Goal: Information Seeking & Learning: Learn about a topic

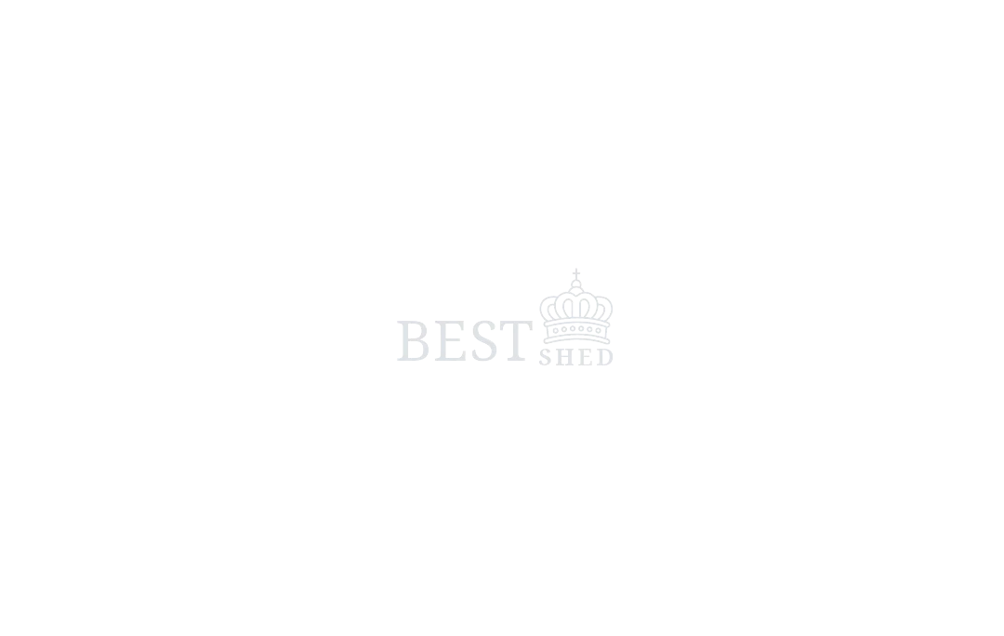
scroll to position [16, 0]
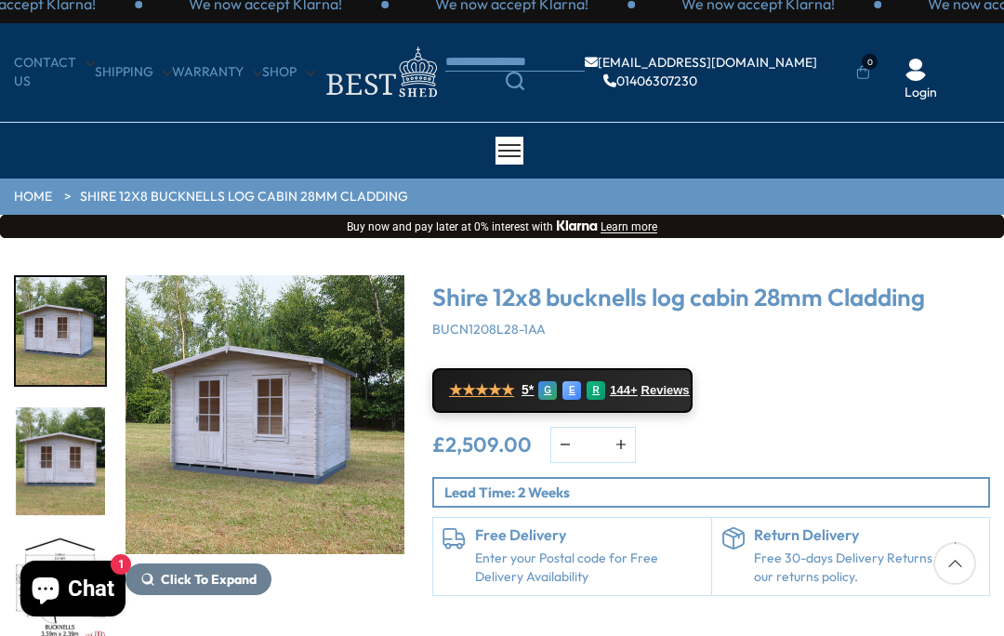
click at [90, 259] on div "Click To Expand Click To Expand Click To Expand Click To Expand Click To Expand…" at bounding box center [502, 475] width 1004 height 474
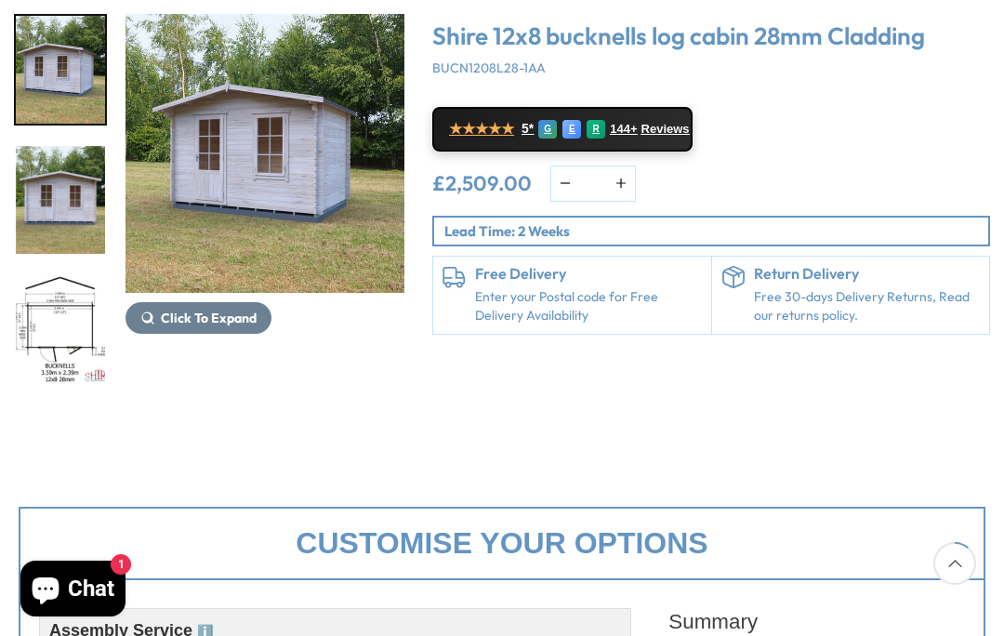
scroll to position [284, 0]
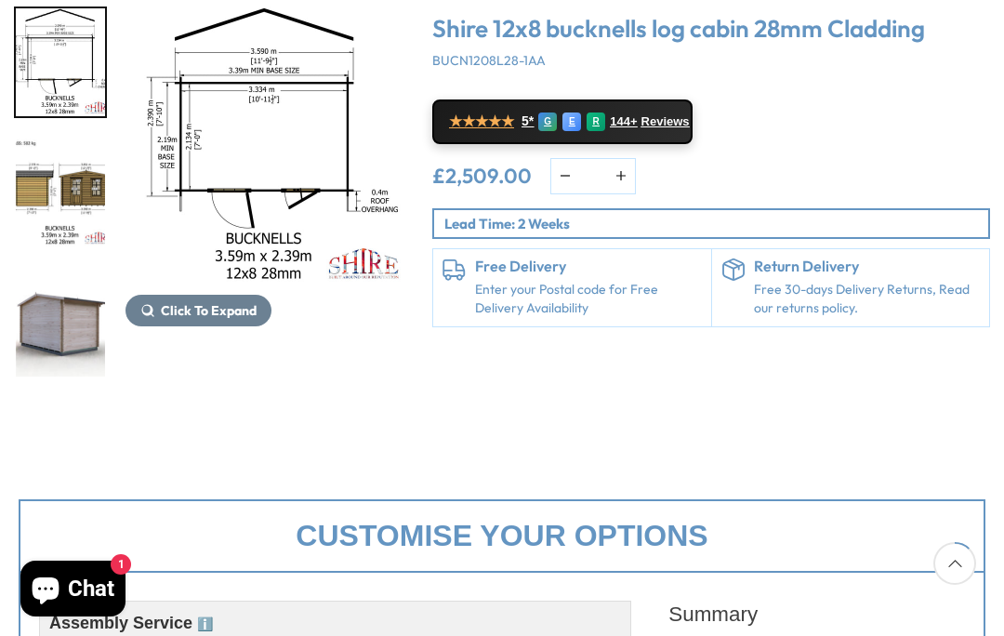
click at [68, 323] on img "6 / 9" at bounding box center [60, 323] width 89 height 108
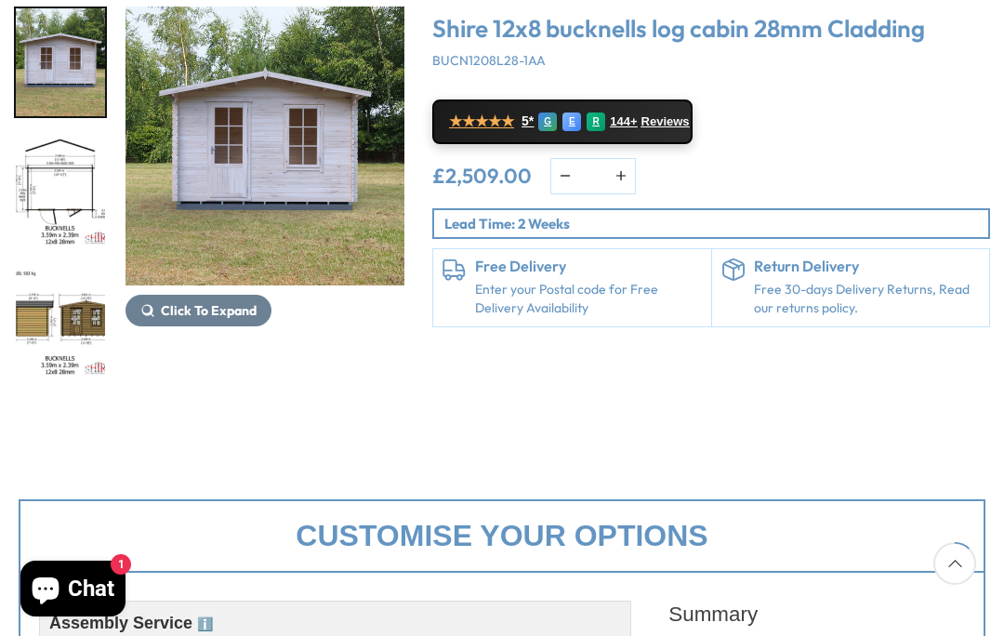
click at [56, 269] on img "5 / 9" at bounding box center [60, 323] width 89 height 108
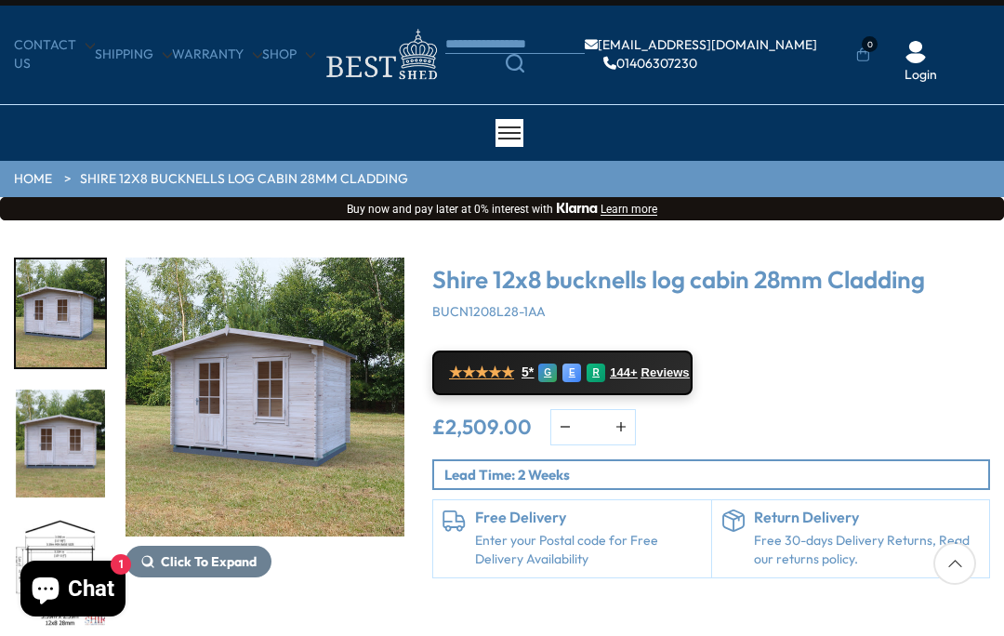
scroll to position [32, 0]
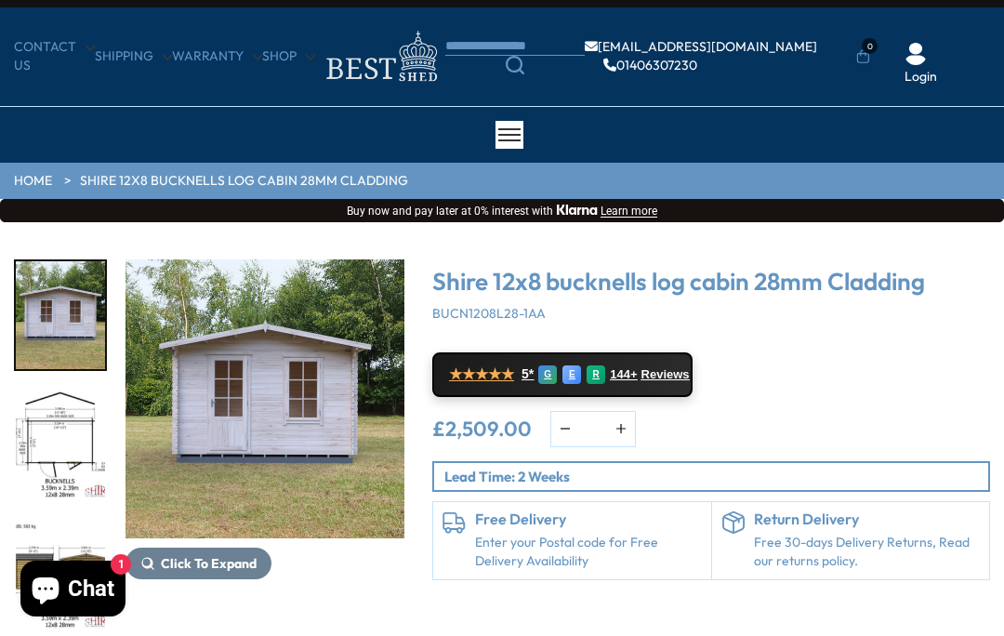
click at [80, 455] on img "4 / 9" at bounding box center [60, 445] width 89 height 108
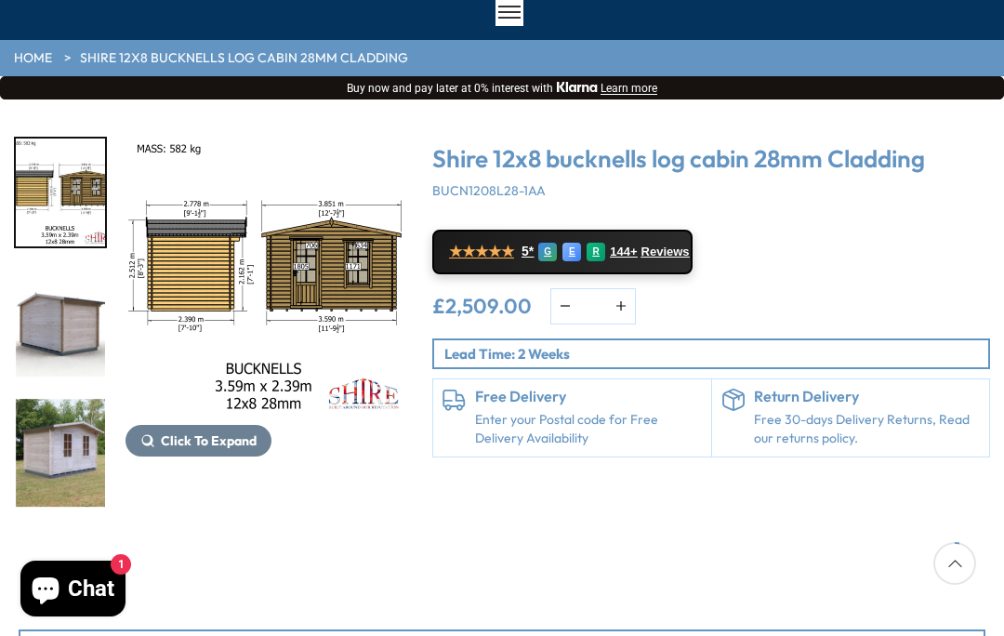
scroll to position [0, 0]
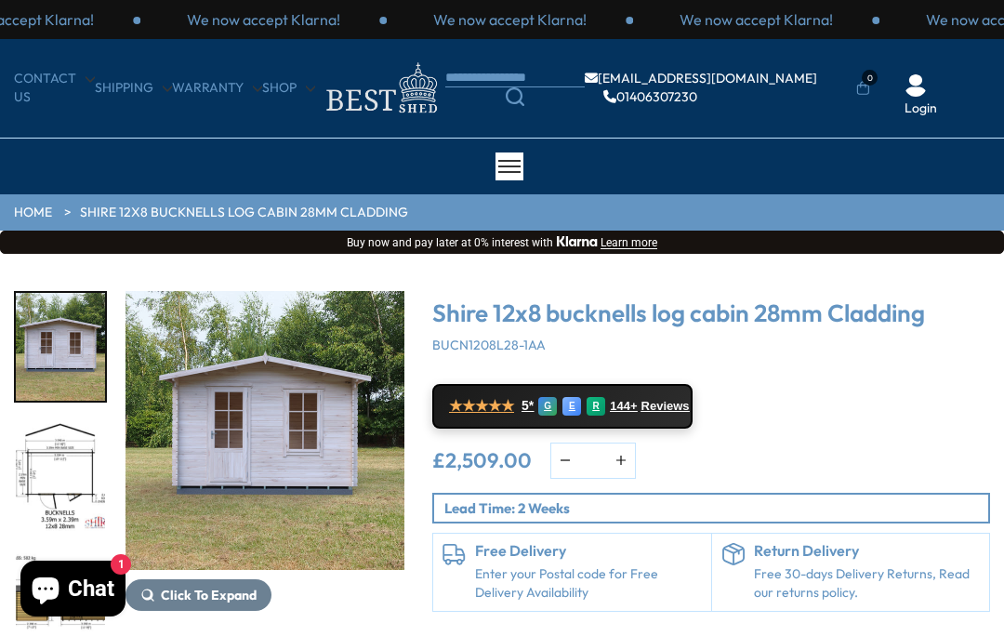
click at [297, 442] on img "3 / 9" at bounding box center [264, 430] width 279 height 279
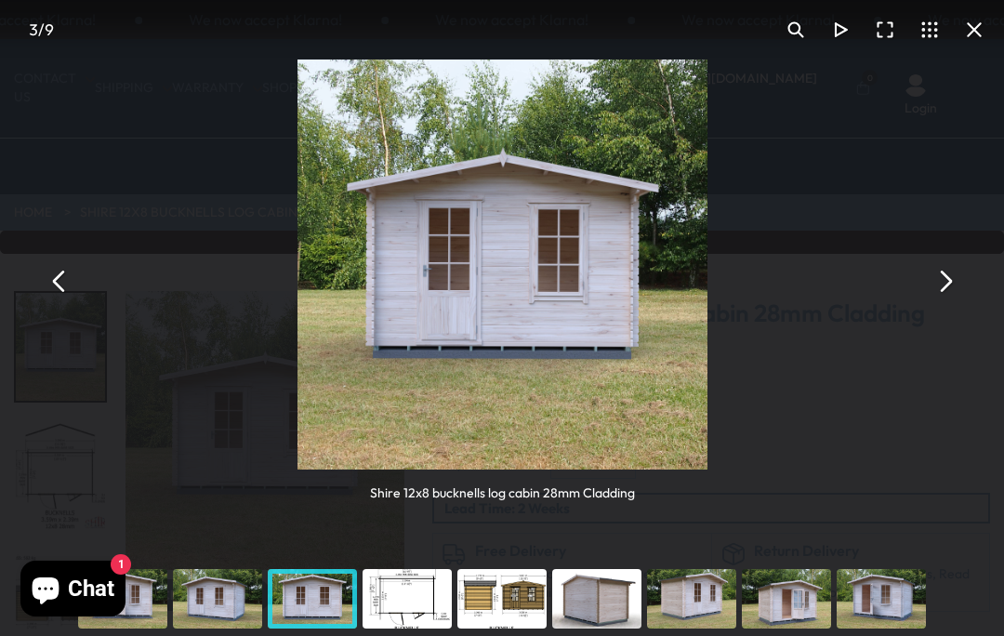
click at [69, 288] on button "You can close this modal content with the ESC key" at bounding box center [59, 280] width 45 height 45
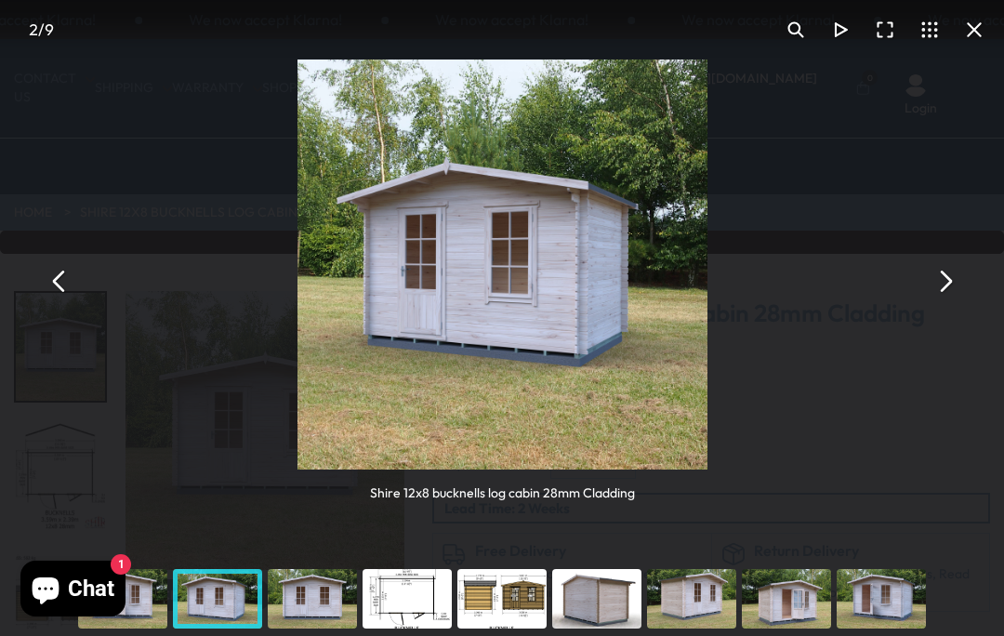
click at [57, 285] on button "You can close this modal content with the ESC key" at bounding box center [59, 280] width 45 height 45
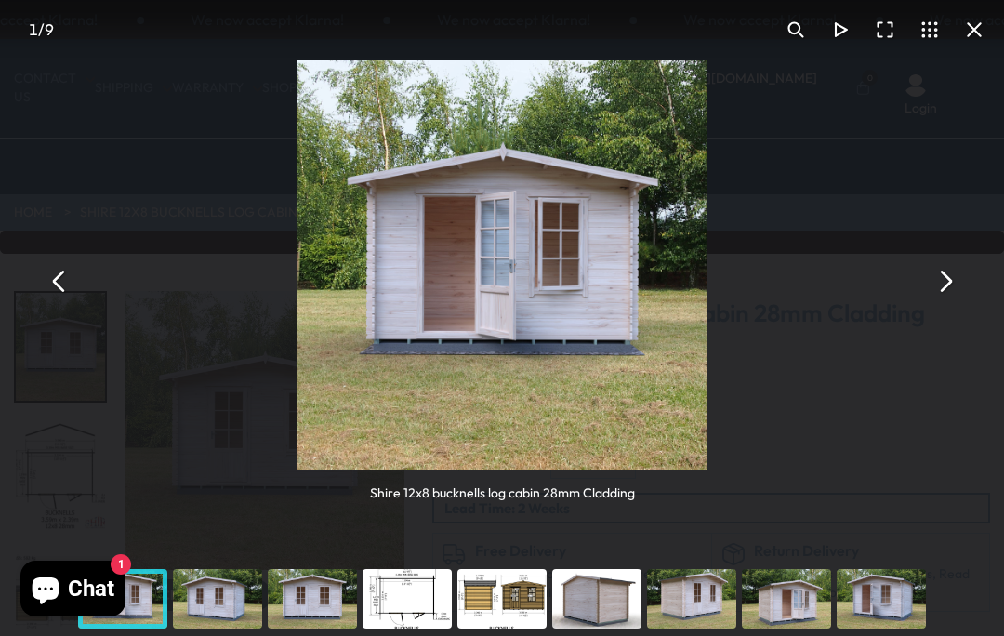
click at [938, 287] on button "You can close this modal content with the ESC key" at bounding box center [944, 280] width 45 height 45
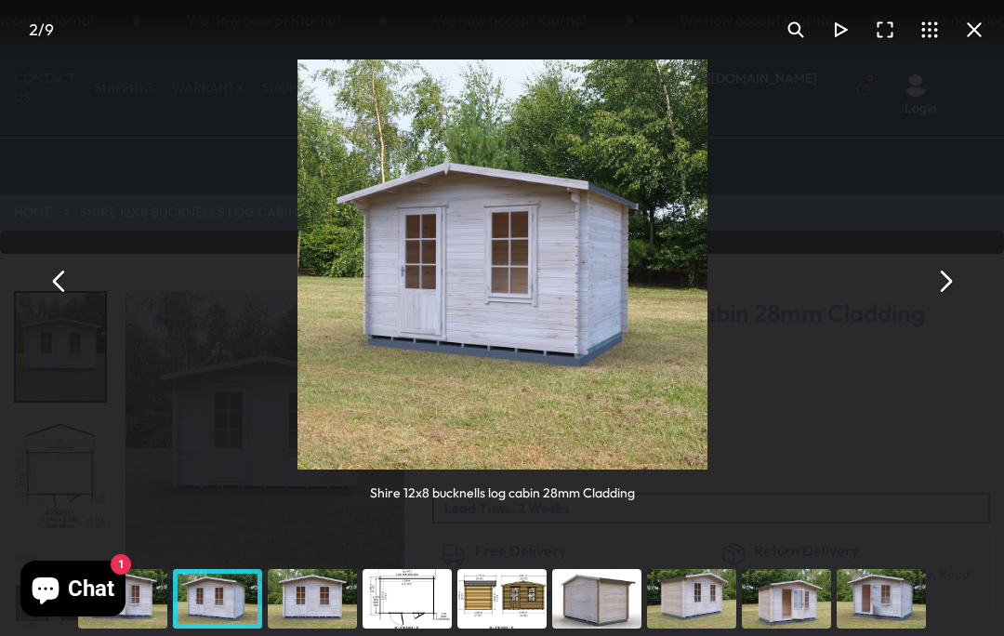
click at [623, 303] on img "You can close this modal content with the ESC key" at bounding box center [502, 264] width 410 height 410
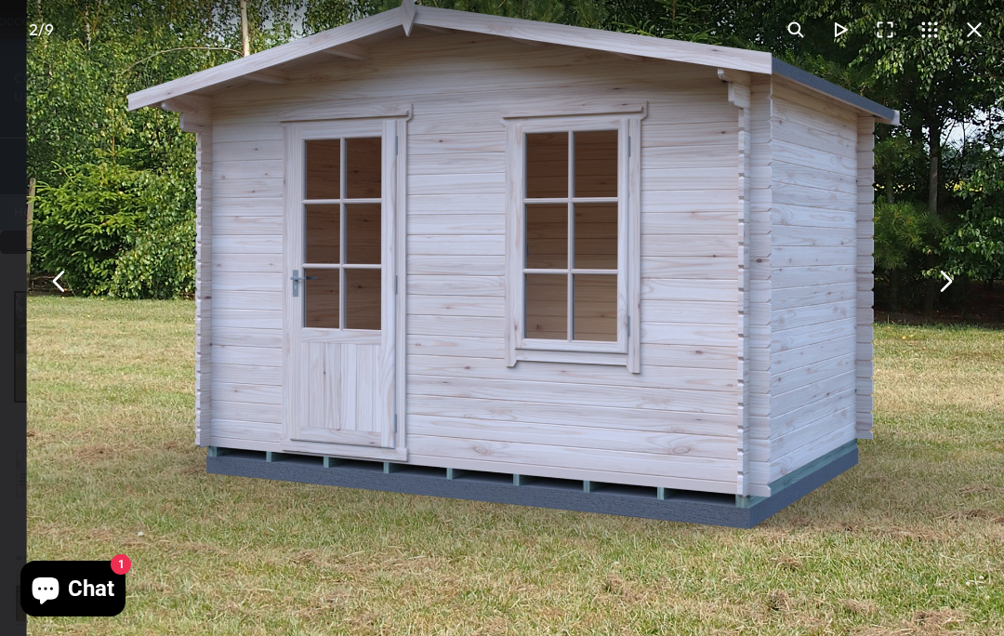
click at [942, 285] on button "You can close this modal content with the ESC key" at bounding box center [944, 280] width 45 height 45
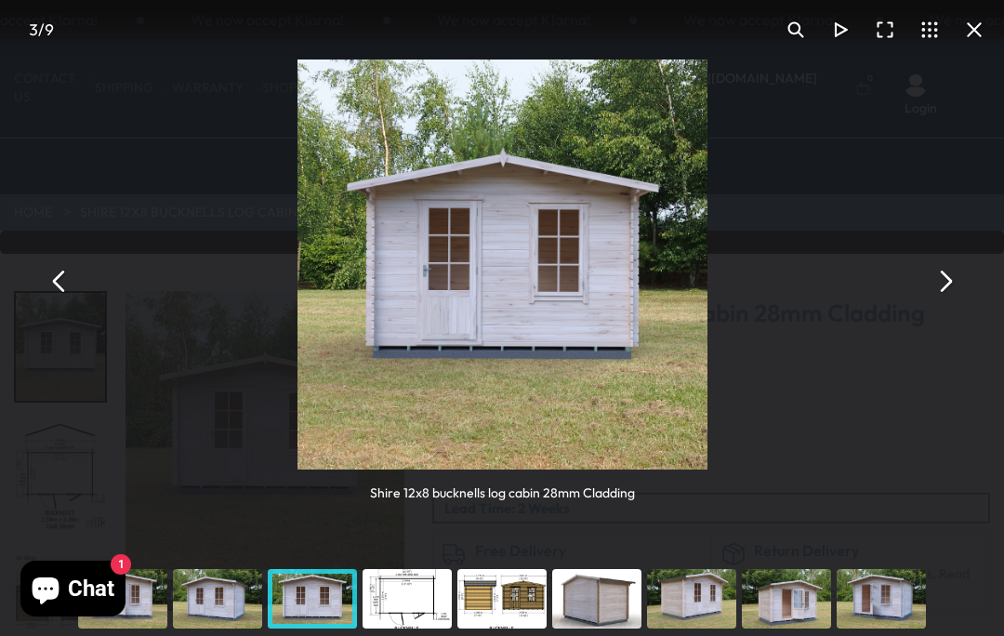
click at [950, 287] on button "You can close this modal content with the ESC key" at bounding box center [944, 280] width 45 height 45
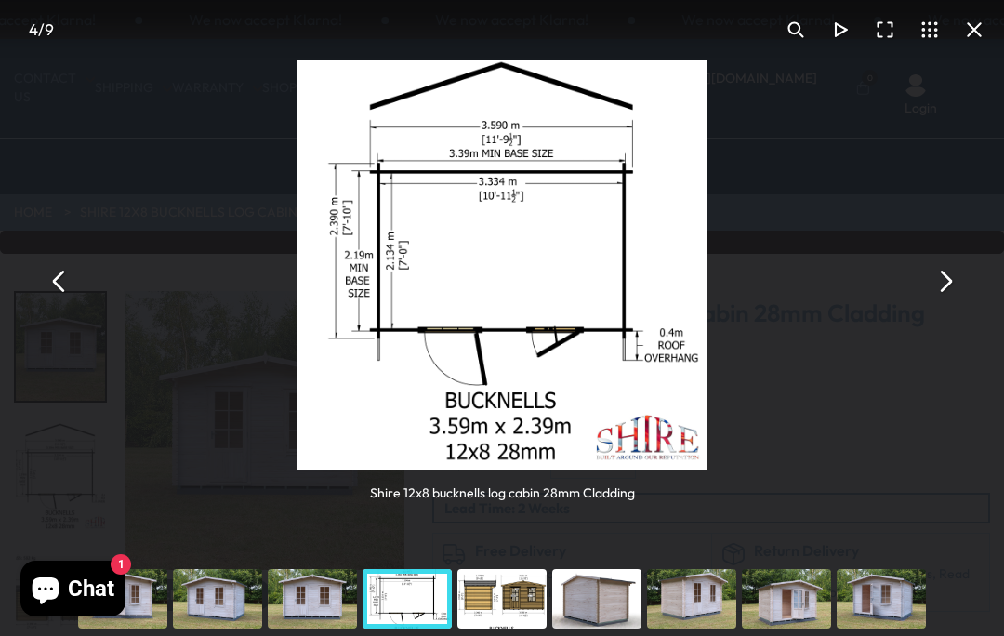
click at [945, 283] on button "You can close this modal content with the ESC key" at bounding box center [944, 280] width 45 height 45
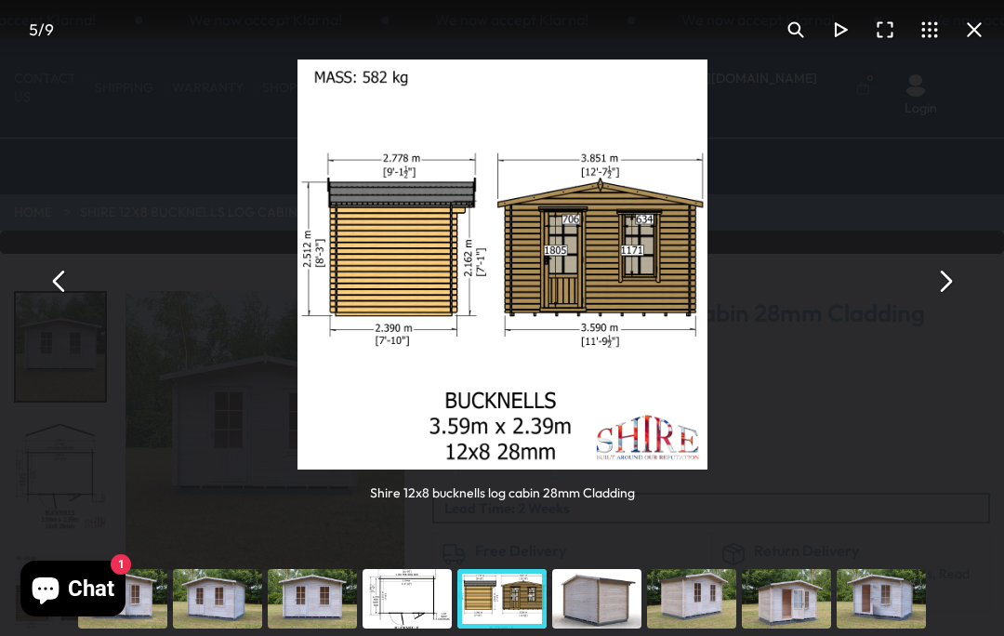
click at [954, 281] on button "You can close this modal content with the ESC key" at bounding box center [944, 280] width 45 height 45
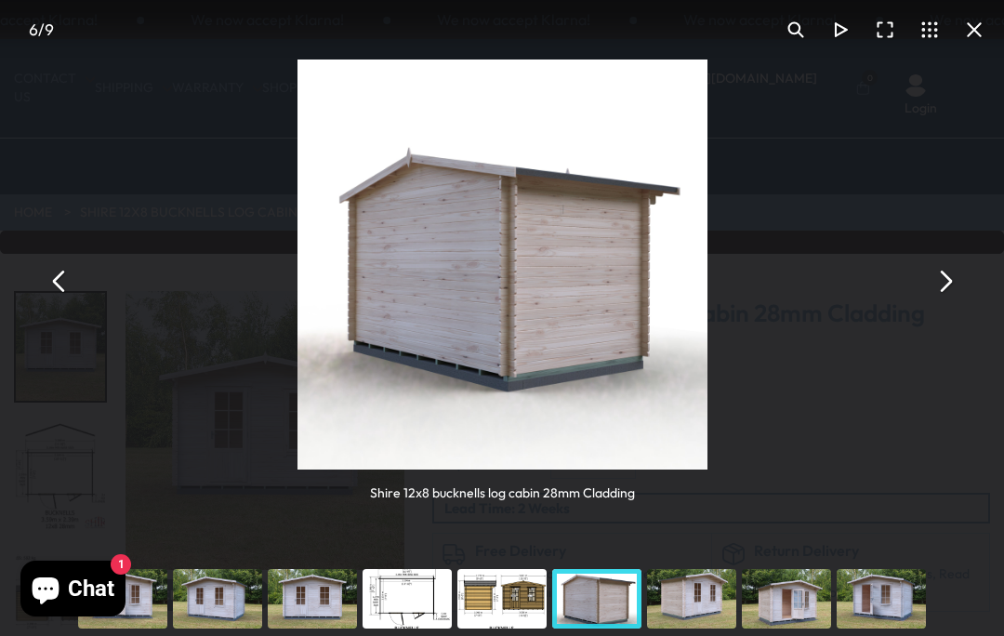
click at [954, 281] on button "You can close this modal content with the ESC key" at bounding box center [944, 280] width 45 height 45
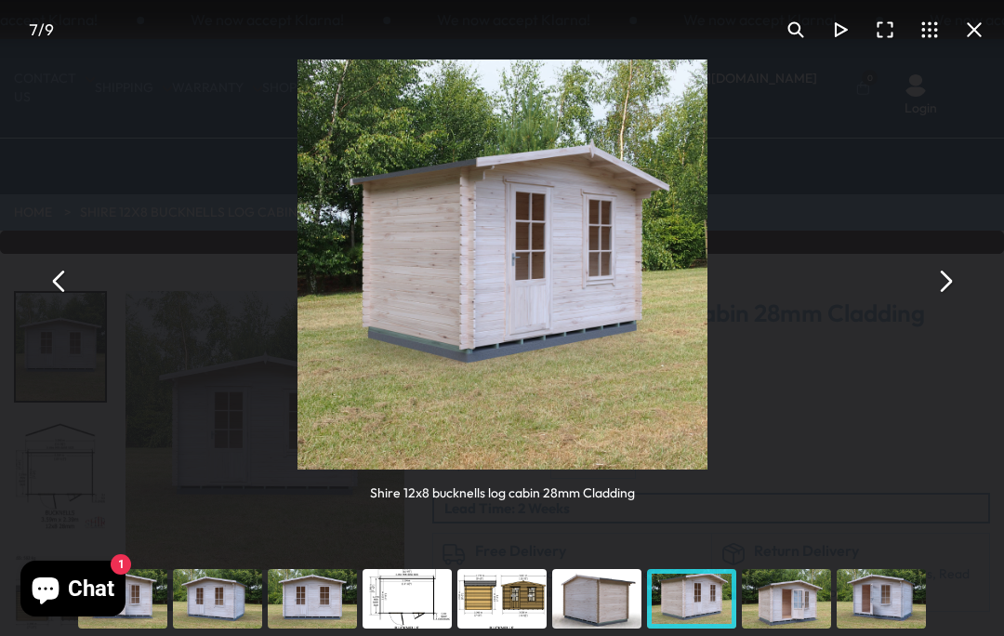
click at [957, 287] on button "You can close this modal content with the ESC key" at bounding box center [944, 280] width 45 height 45
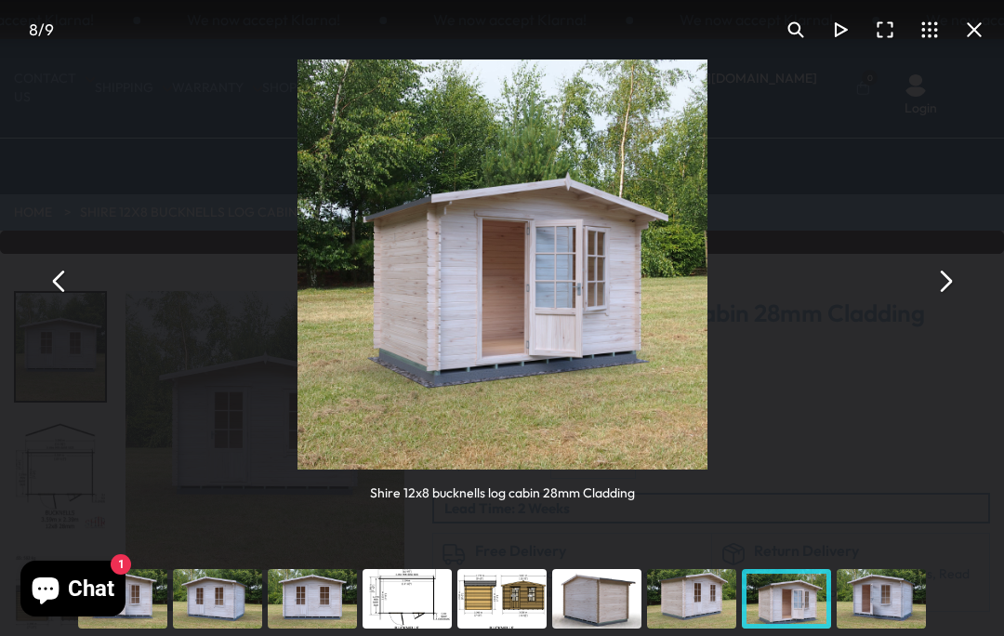
click at [948, 288] on button "You can close this modal content with the ESC key" at bounding box center [944, 280] width 45 height 45
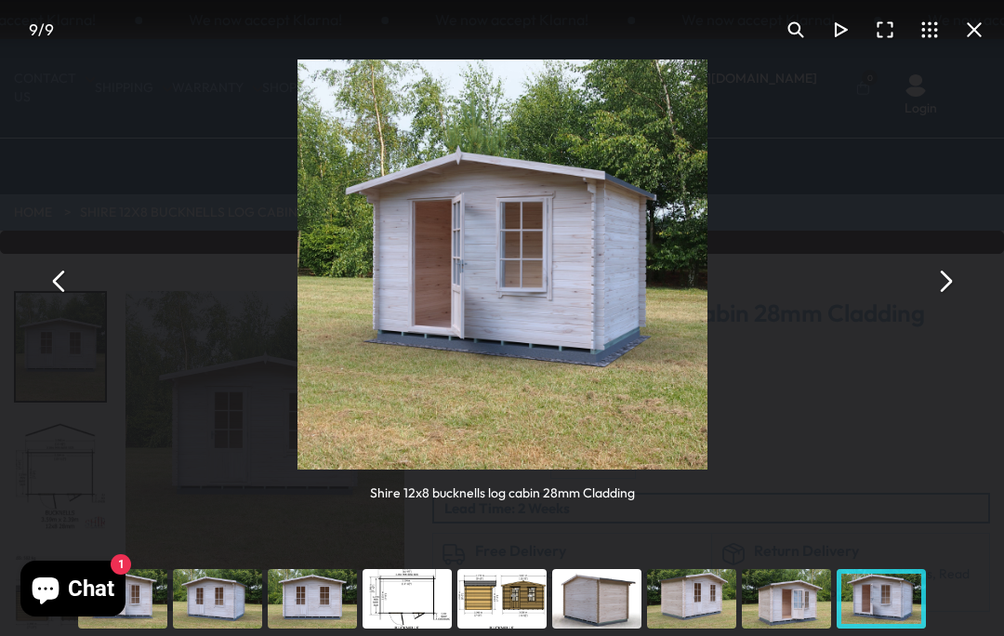
click at [948, 285] on button "You can close this modal content with the ESC key" at bounding box center [944, 280] width 45 height 45
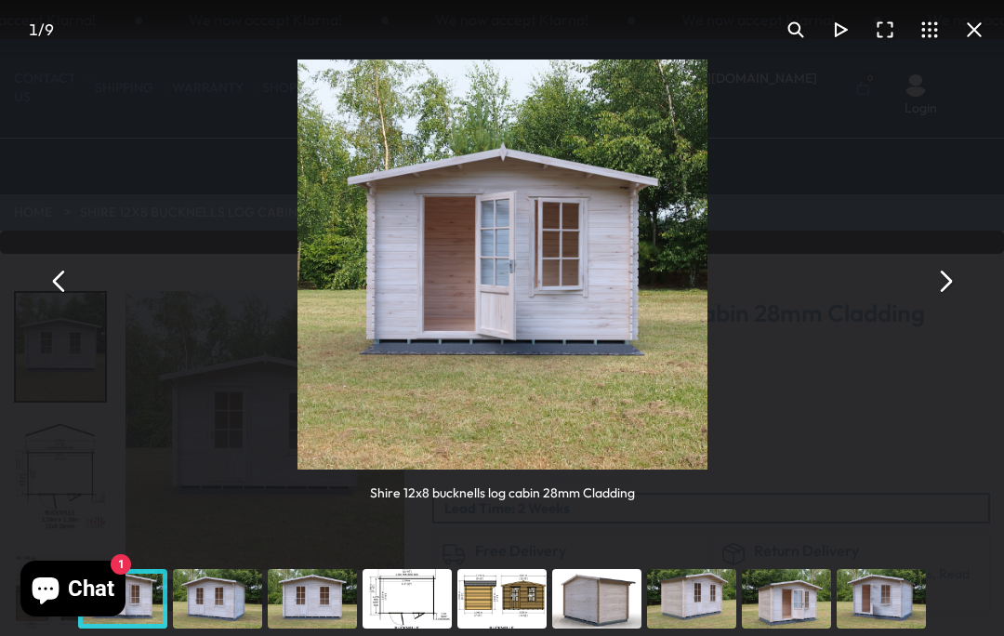
click at [945, 288] on button "You can close this modal content with the ESC key" at bounding box center [944, 280] width 45 height 45
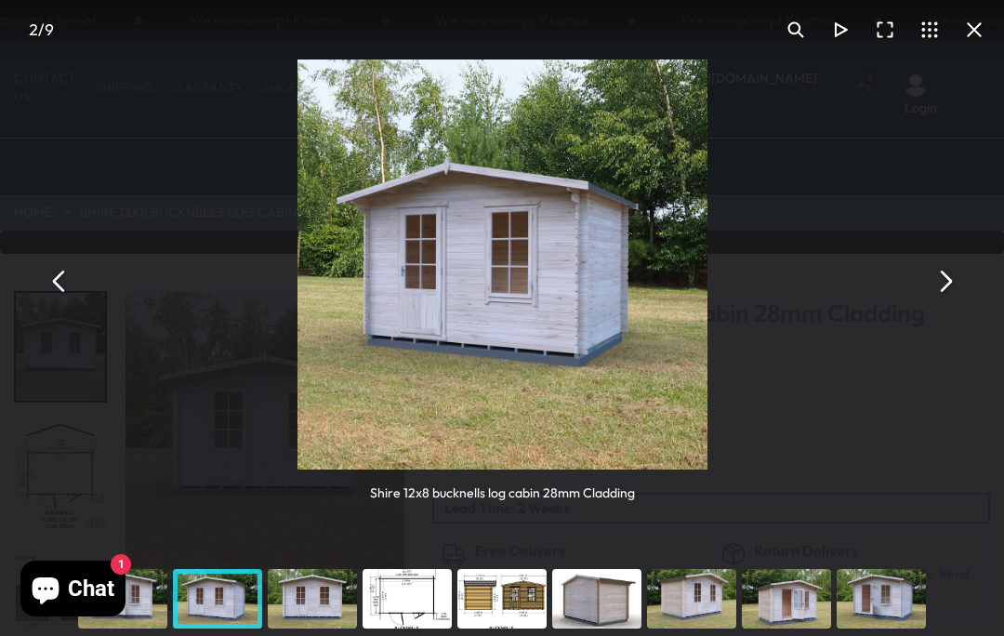
click at [949, 288] on button "You can close this modal content with the ESC key" at bounding box center [944, 280] width 45 height 45
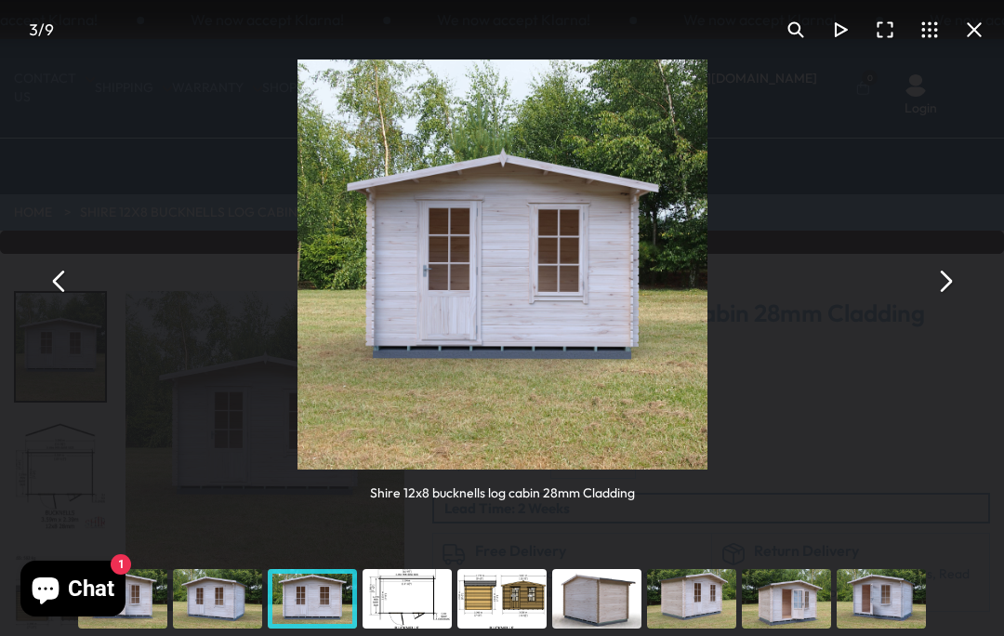
click at [957, 288] on button "You can close this modal content with the ESC key" at bounding box center [944, 280] width 45 height 45
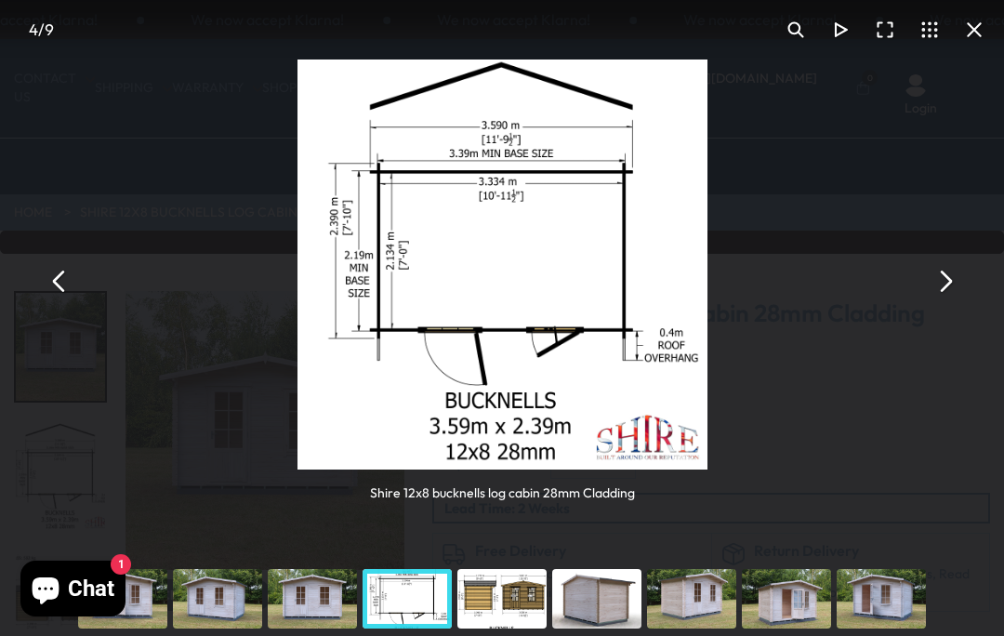
click at [950, 285] on button "You can close this modal content with the ESC key" at bounding box center [944, 280] width 45 height 45
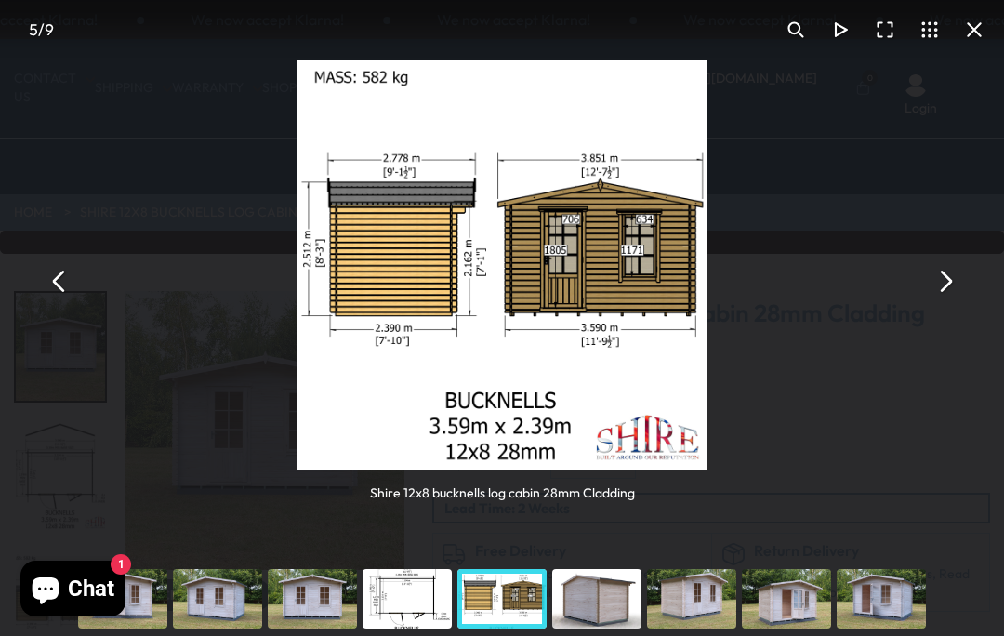
click at [950, 291] on button "You can close this modal content with the ESC key" at bounding box center [944, 280] width 45 height 45
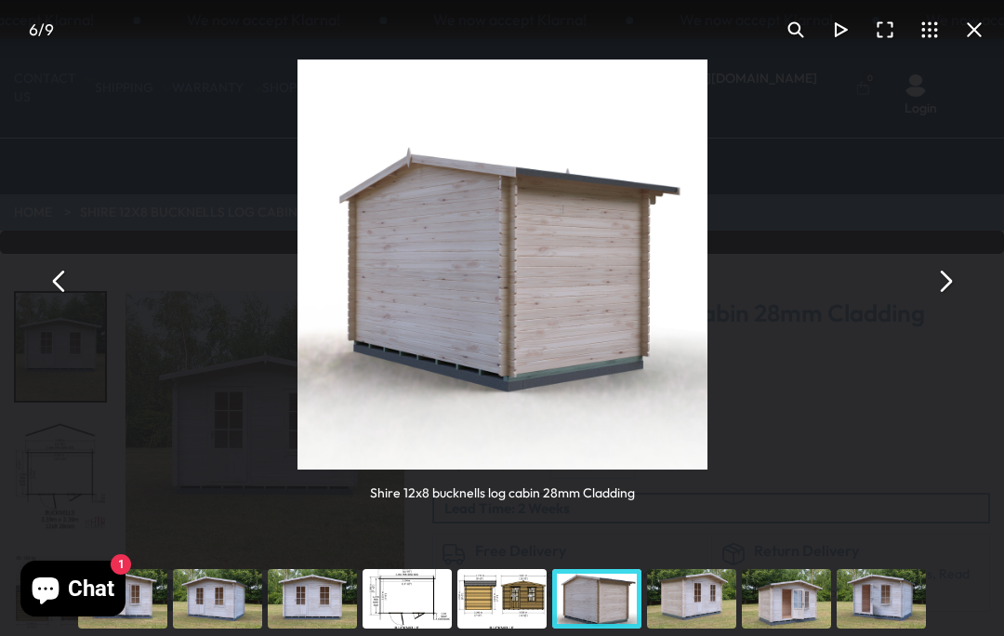
click at [951, 291] on button "You can close this modal content with the ESC key" at bounding box center [944, 280] width 45 height 45
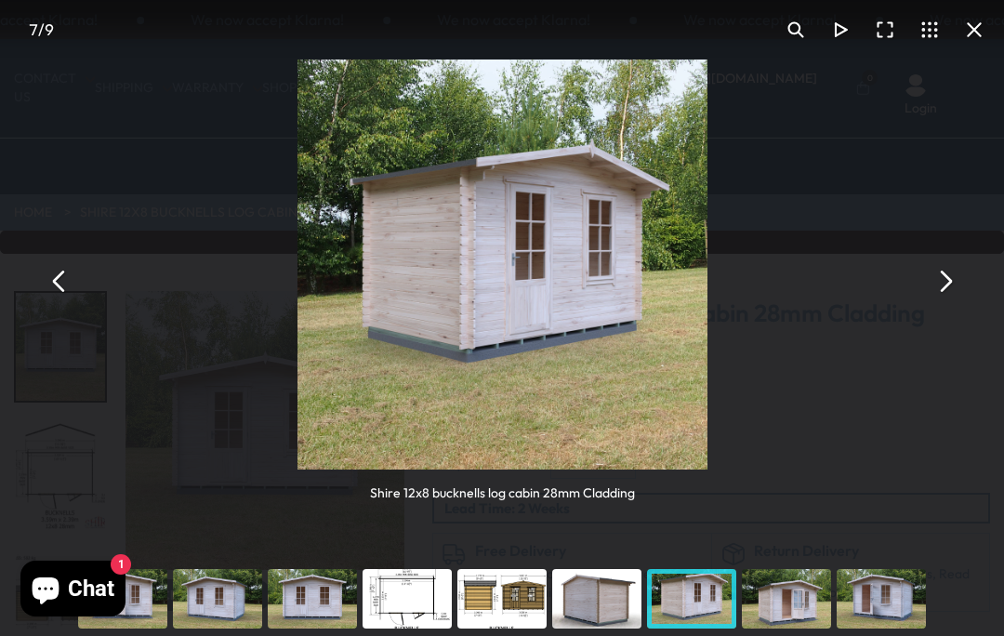
click at [942, 293] on button "You can close this modal content with the ESC key" at bounding box center [944, 280] width 45 height 45
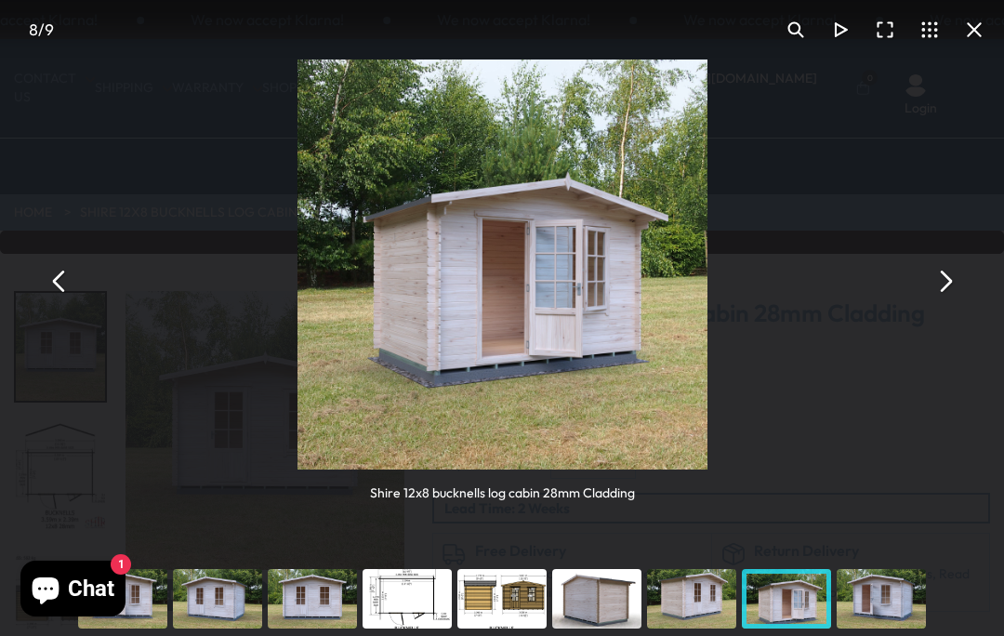
click at [949, 281] on button "You can close this modal content with the ESC key" at bounding box center [944, 280] width 45 height 45
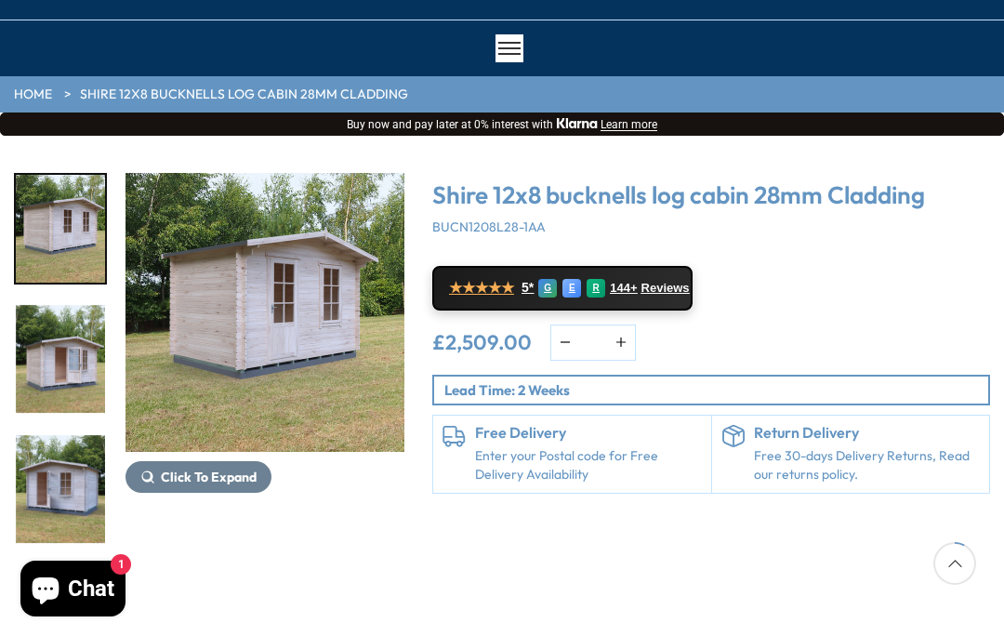
scroll to position [104, 0]
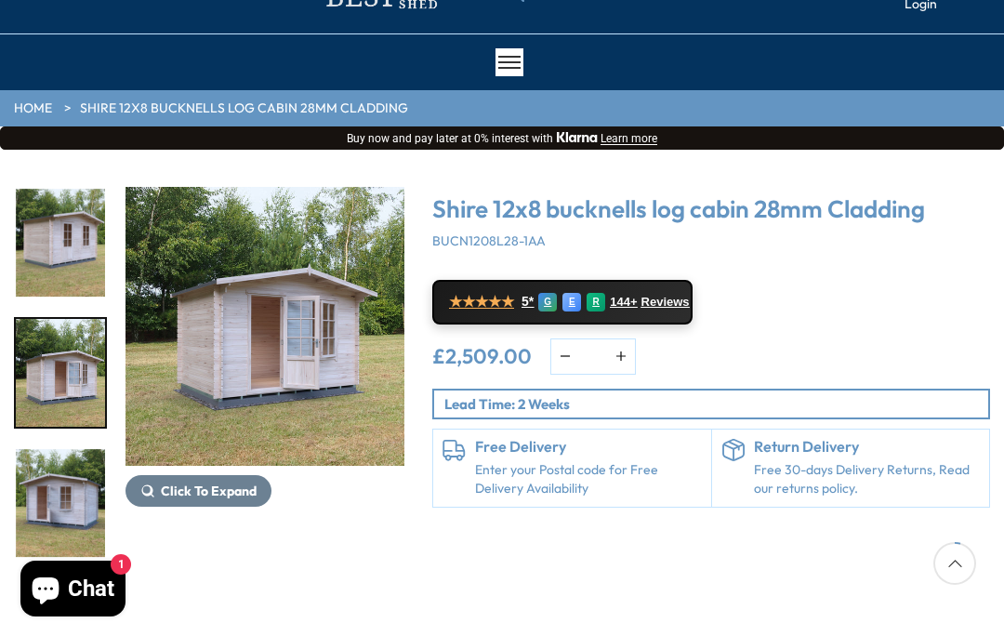
click at [309, 368] on img "8 / 9" at bounding box center [264, 326] width 279 height 279
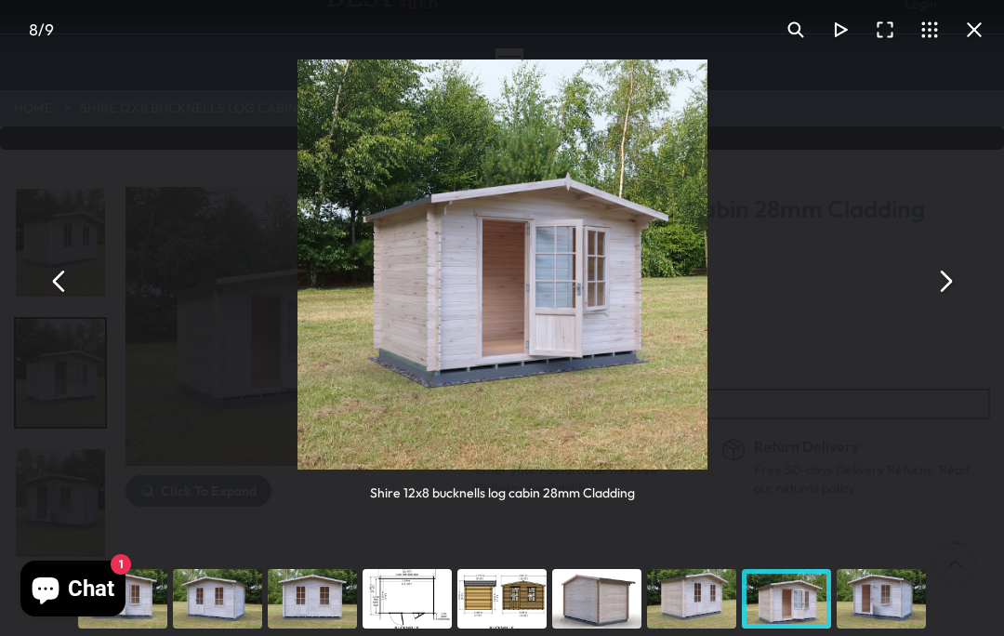
click at [943, 292] on button "You can close this modal content with the ESC key" at bounding box center [944, 280] width 45 height 45
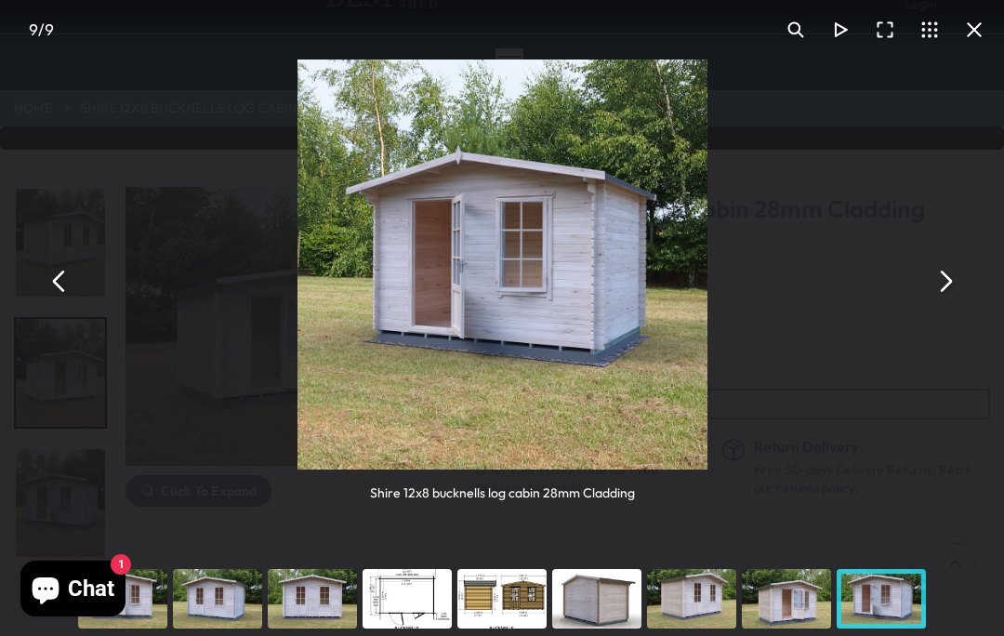
click at [947, 283] on button "You can close this modal content with the ESC key" at bounding box center [944, 280] width 45 height 45
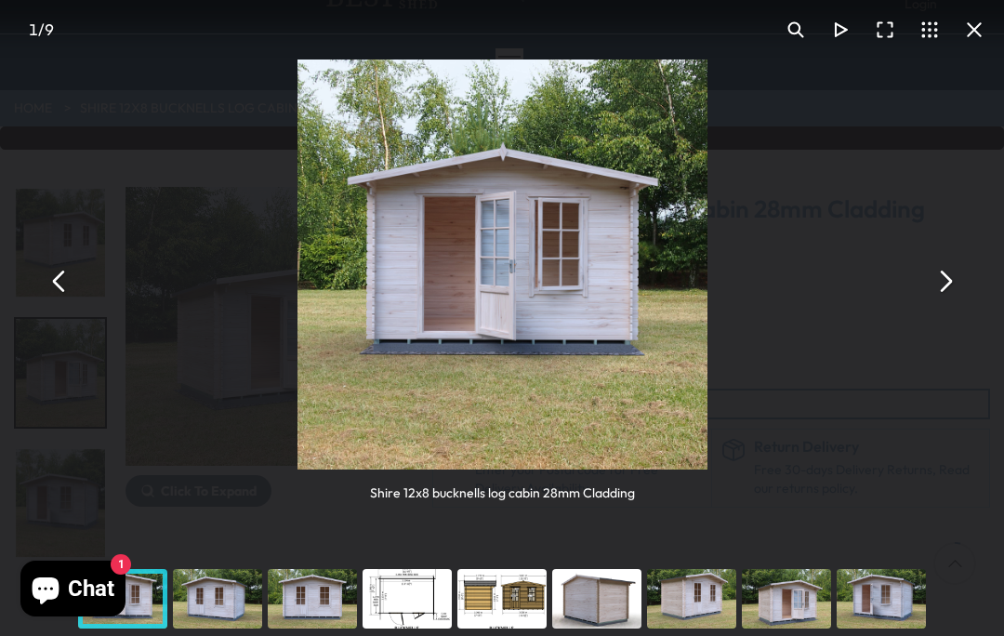
click at [973, 31] on button "You can close this modal content with the ESC key" at bounding box center [974, 29] width 45 height 45
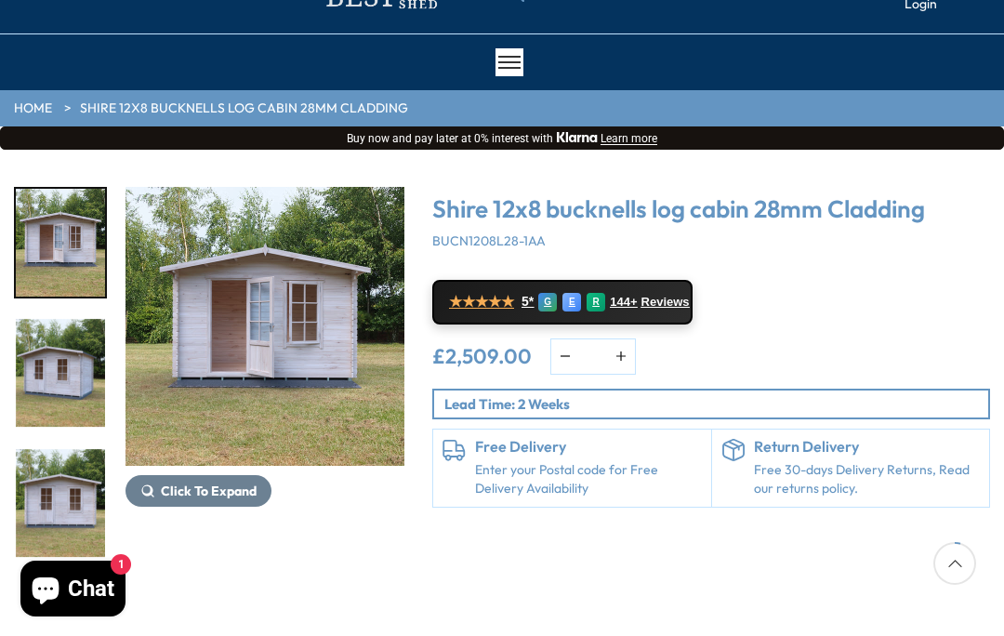
click at [347, 388] on img "1 / 9" at bounding box center [264, 326] width 279 height 279
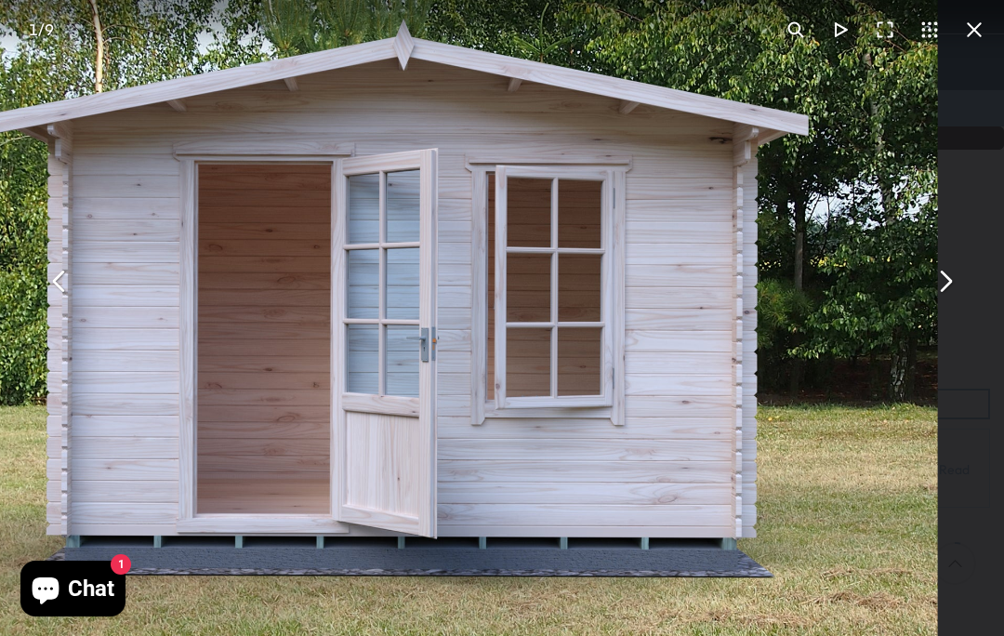
click at [950, 283] on button "You can close this modal content with the ESC key" at bounding box center [944, 280] width 45 height 45
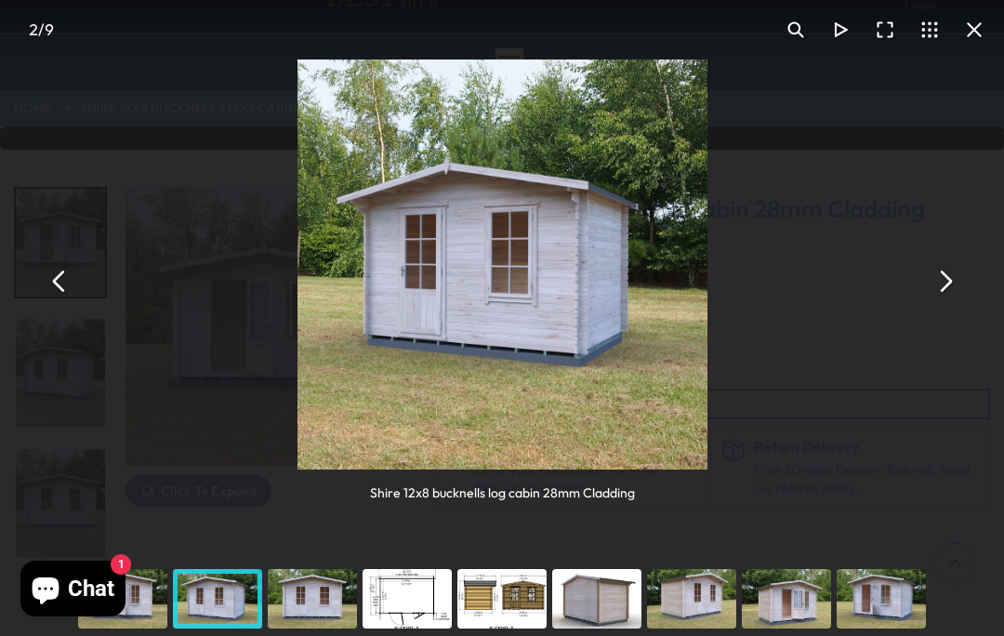
click at [942, 283] on button "You can close this modal content with the ESC key" at bounding box center [944, 280] width 45 height 45
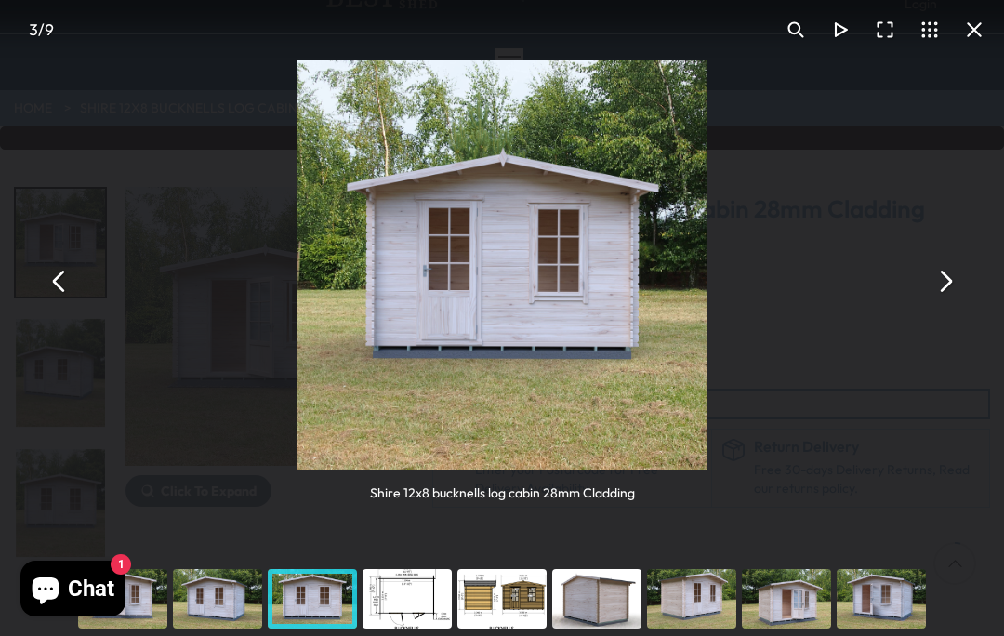
click at [945, 288] on button "You can close this modal content with the ESC key" at bounding box center [944, 280] width 45 height 45
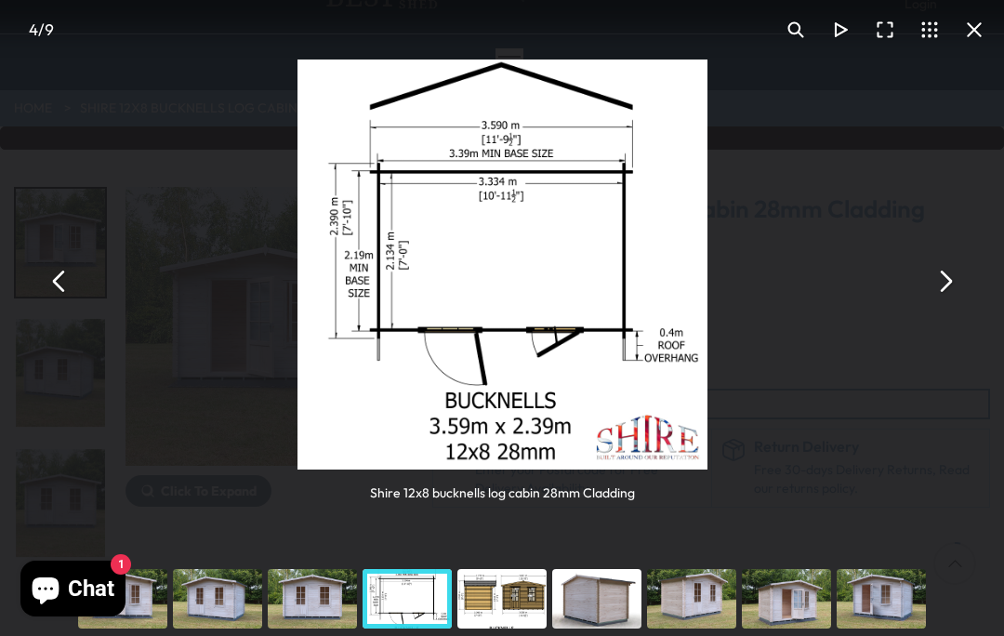
click at [952, 282] on button "You can close this modal content with the ESC key" at bounding box center [944, 280] width 45 height 45
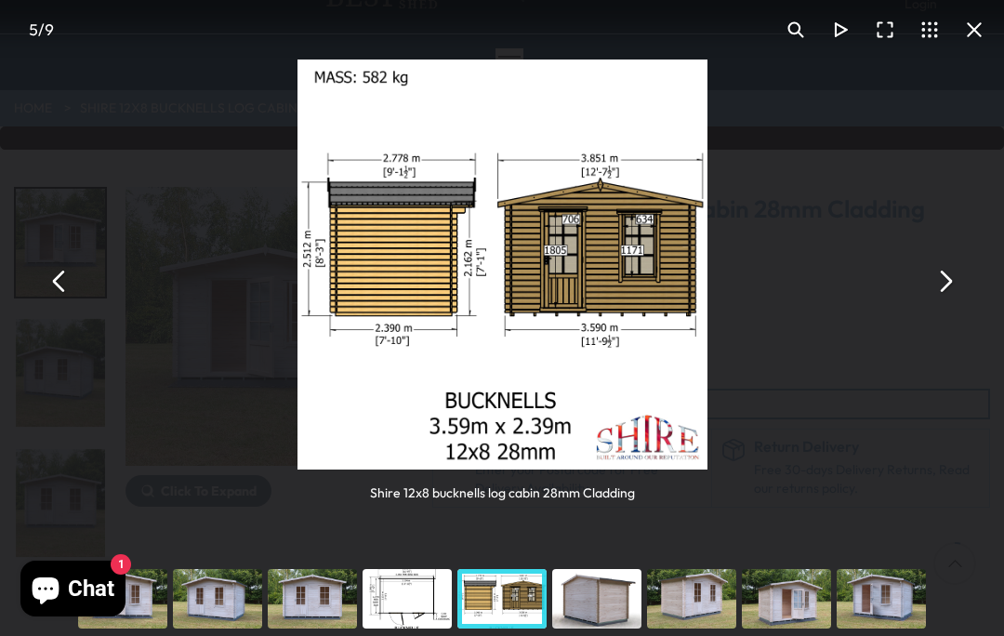
click at [947, 291] on button "You can close this modal content with the ESC key" at bounding box center [944, 280] width 45 height 45
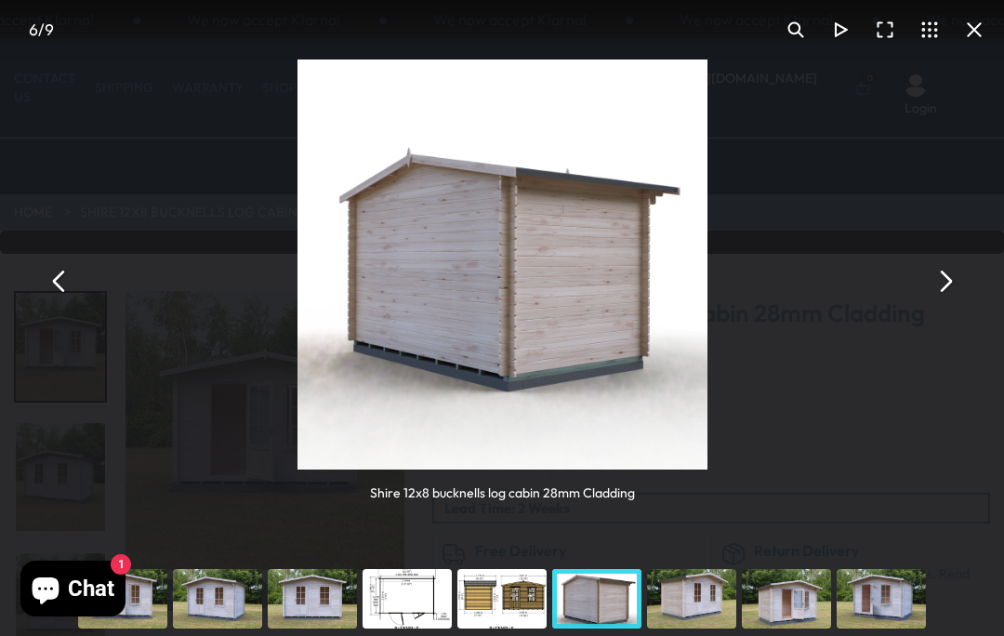
click at [947, 291] on button "You can close this modal content with the ESC key" at bounding box center [944, 280] width 45 height 45
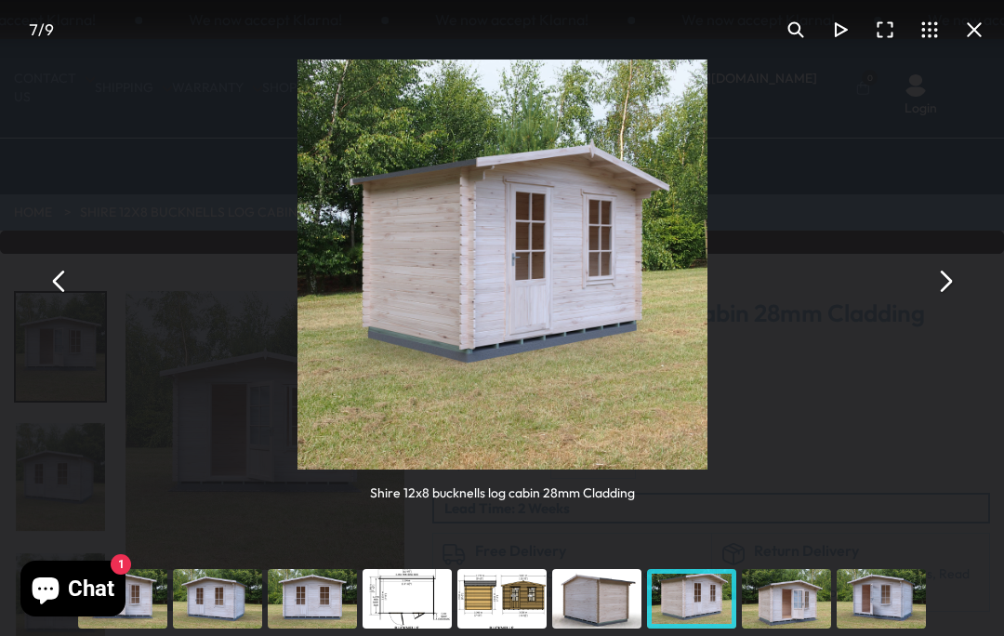
click at [956, 280] on button "You can close this modal content with the ESC key" at bounding box center [944, 280] width 45 height 45
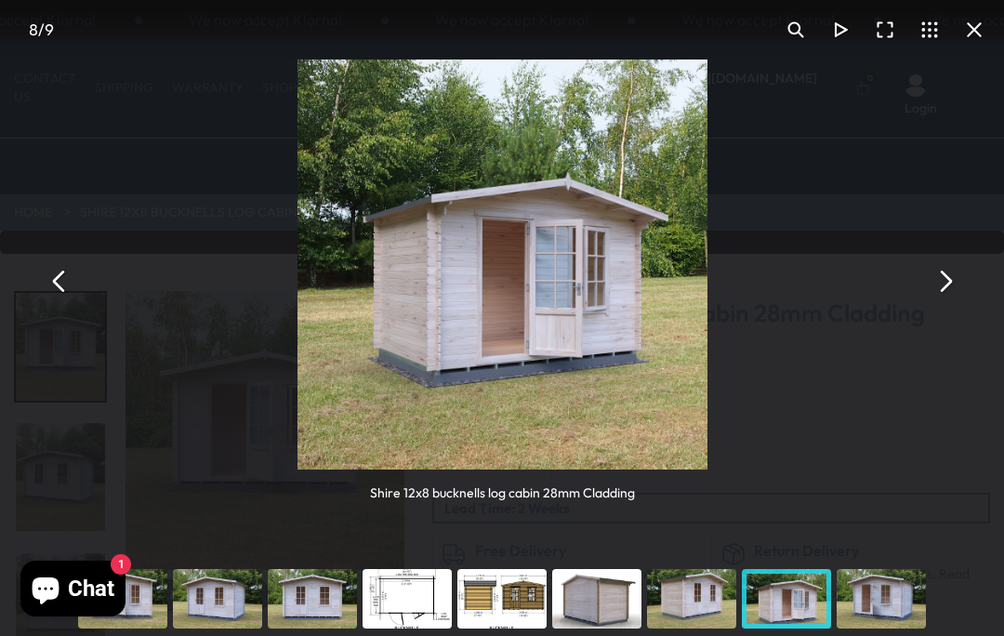
click at [946, 282] on button "You can close this modal content with the ESC key" at bounding box center [944, 280] width 45 height 45
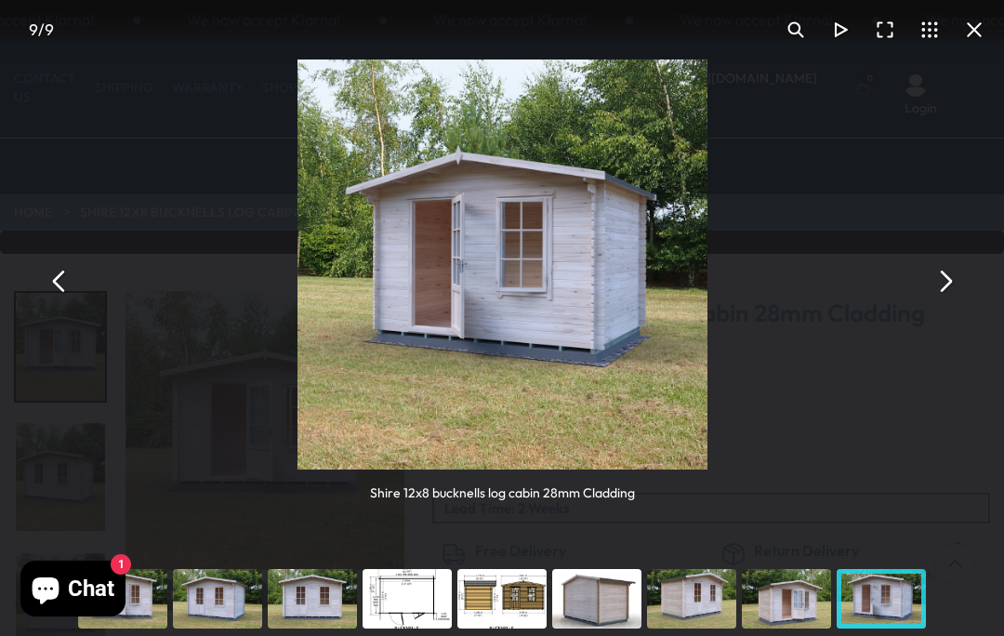
scroll to position [104, 0]
